Goal: Find specific page/section: Find specific page/section

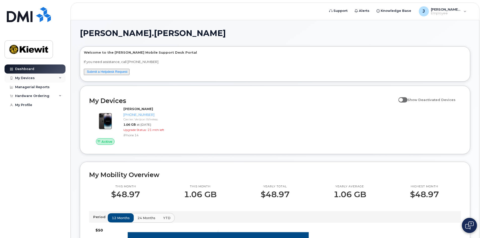
click at [56, 77] on div "My Devices" at bounding box center [35, 77] width 61 height 9
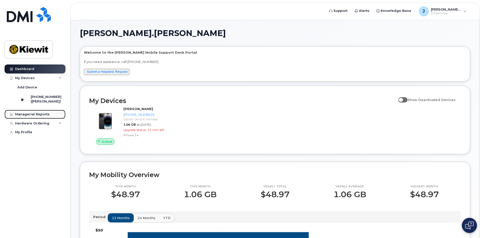
click at [48, 117] on link "Managerial Reports" at bounding box center [35, 114] width 61 height 9
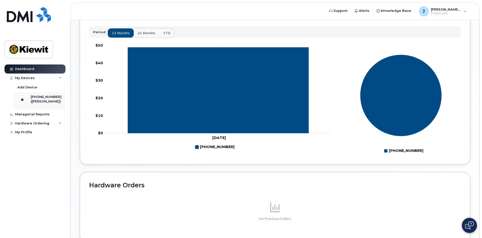
scroll to position [146, 0]
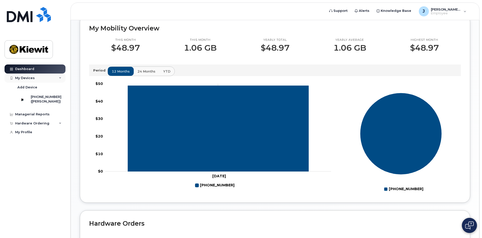
click at [44, 76] on div "My Devices" at bounding box center [35, 77] width 61 height 9
click at [28, 67] on div "Dashboard" at bounding box center [24, 69] width 19 height 4
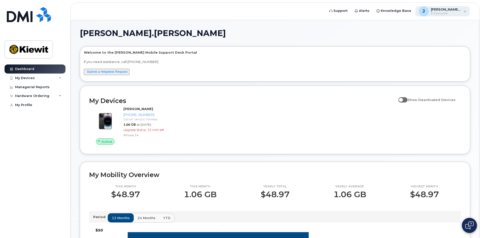
click at [463, 11] on div "J Jackson.Powell Employee" at bounding box center [442, 11] width 55 height 10
click at [44, 178] on div "Dashboard My Devices Add Device 602-370-6114 (JACKSON POWELL) Managerial Report…" at bounding box center [36, 147] width 62 height 166
click at [40, 88] on div "Managerial Reports" at bounding box center [32, 87] width 34 height 4
click at [44, 94] on div "Hardware Ordering" at bounding box center [32, 96] width 34 height 4
click at [51, 93] on div "Hardware Ordering" at bounding box center [35, 95] width 61 height 9
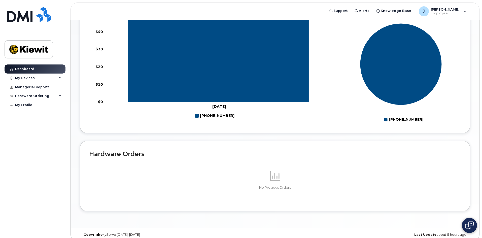
scroll to position [222, 0]
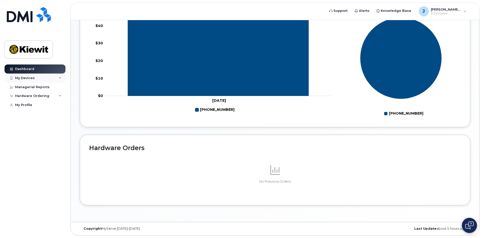
click at [22, 81] on div "My Devices" at bounding box center [35, 77] width 61 height 9
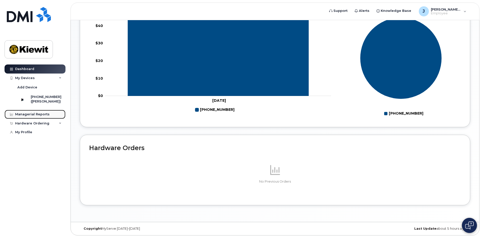
click at [37, 116] on div "Managerial Reports" at bounding box center [32, 114] width 34 height 4
